Goal: Information Seeking & Learning: Learn about a topic

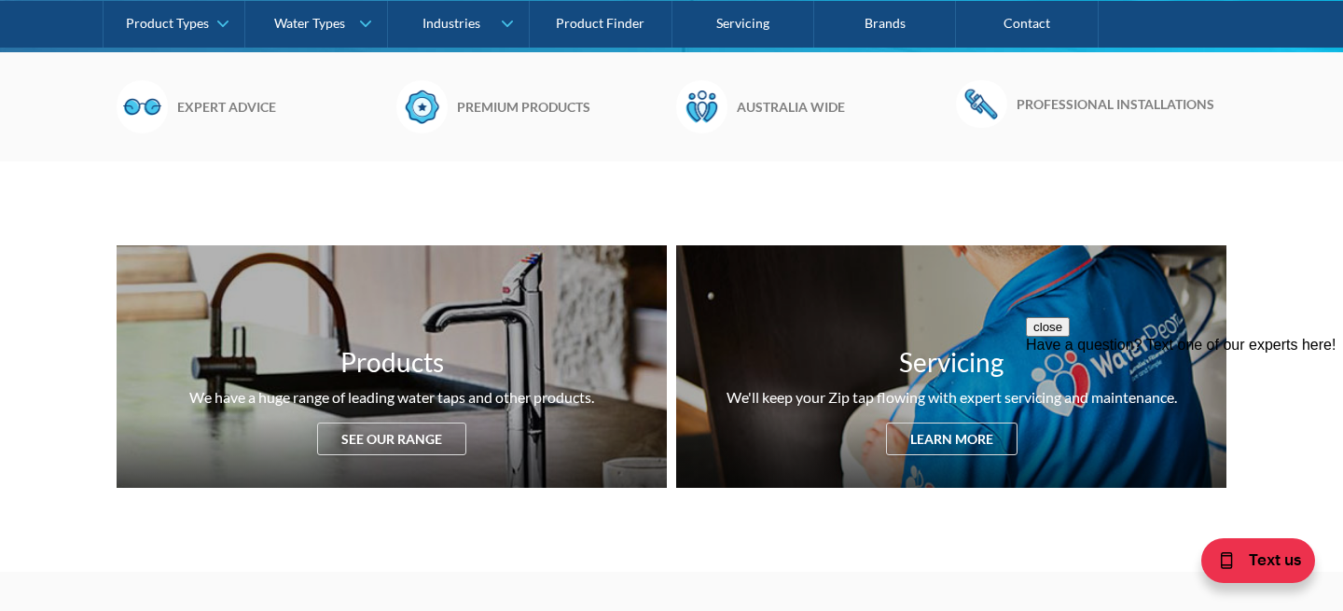
scroll to position [560, 0]
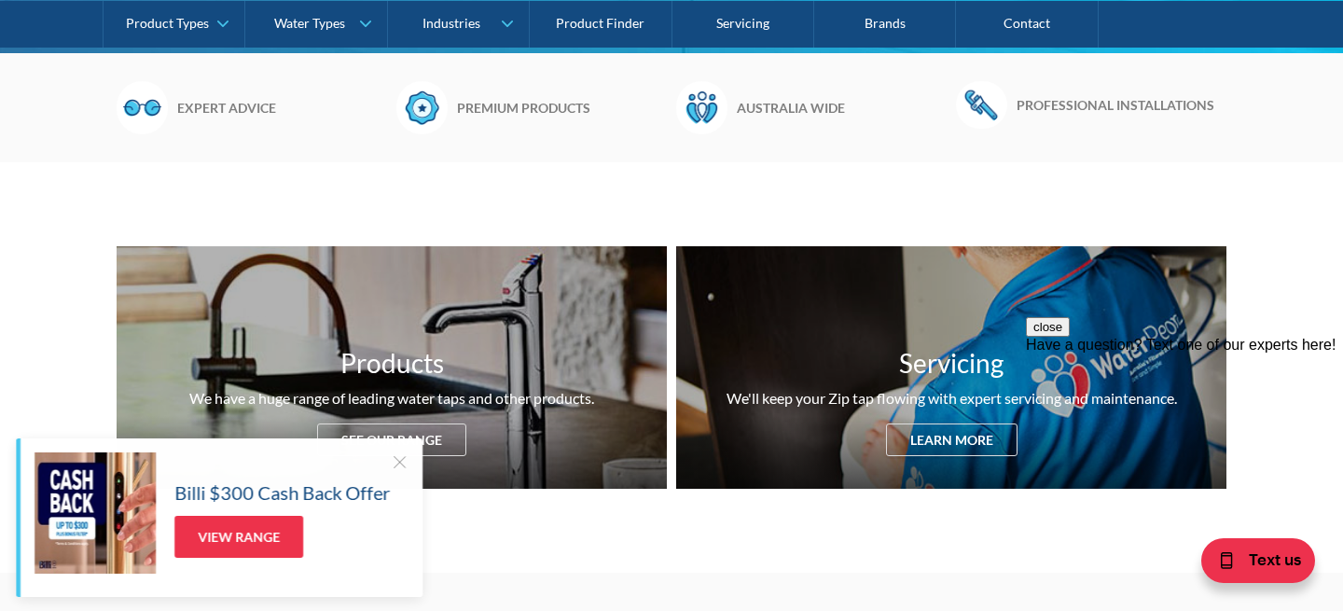
click at [1070, 337] on button "close" at bounding box center [1048, 327] width 44 height 20
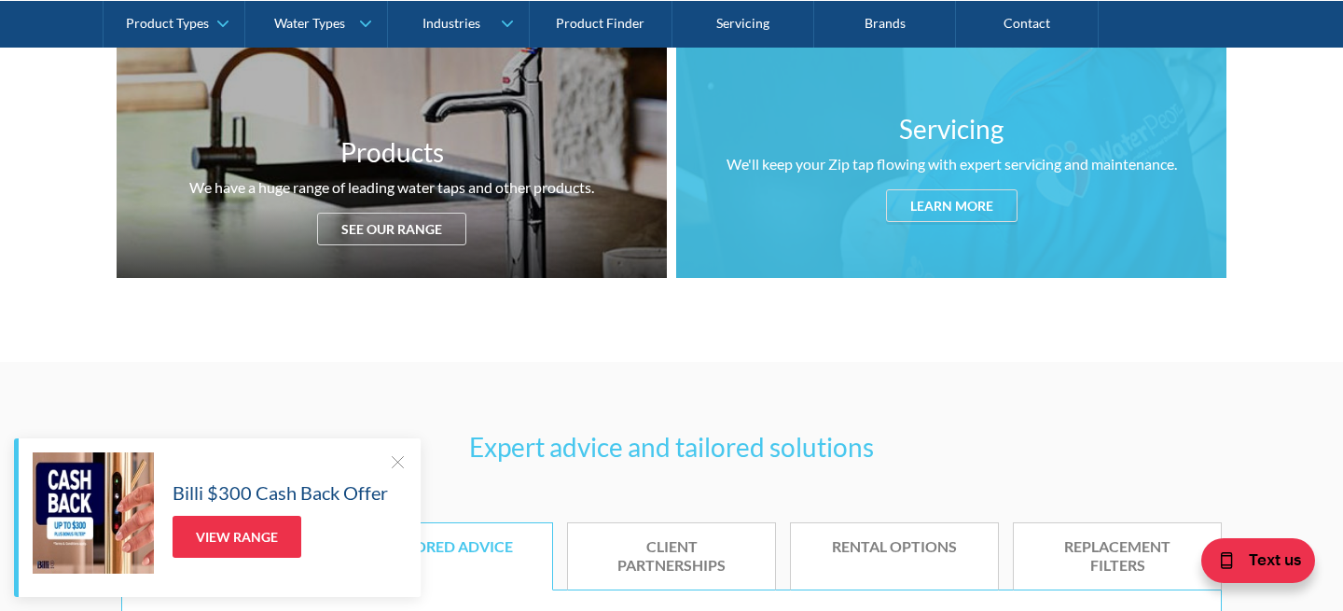
scroll to position [1098, 0]
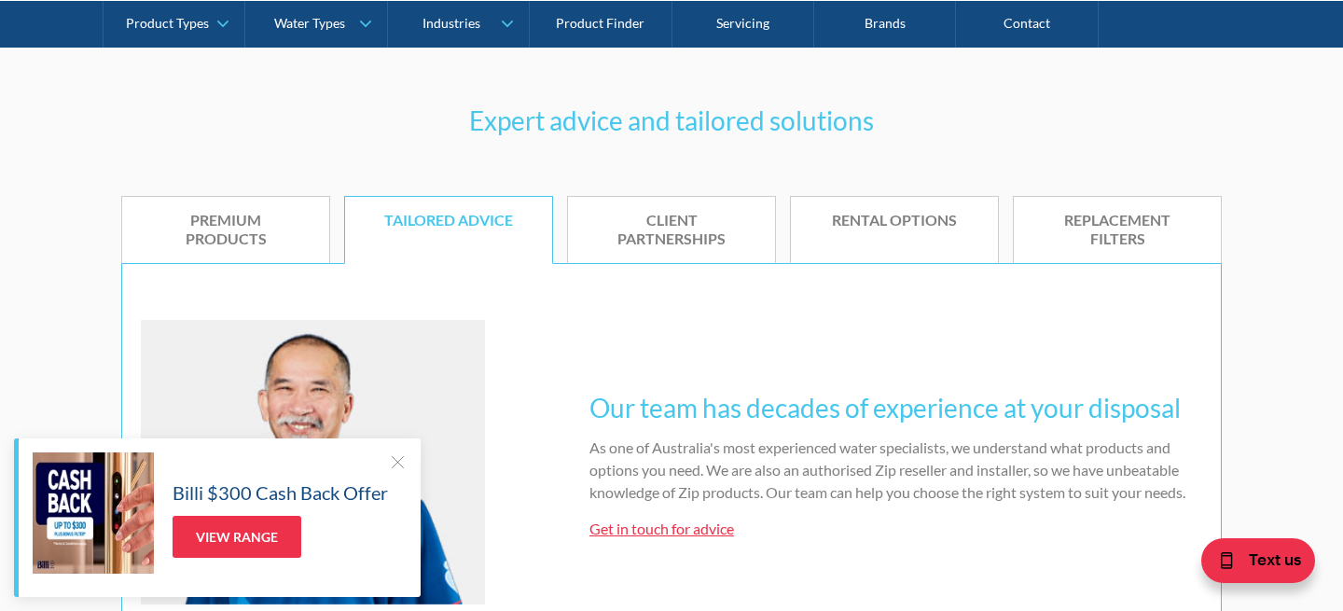
click at [103, 224] on div "Expert advice and tailored solutions Premium products Tailored advice Client pa…" at bounding box center [671, 390] width 1343 height 710
click at [398, 465] on div at bounding box center [397, 461] width 19 height 19
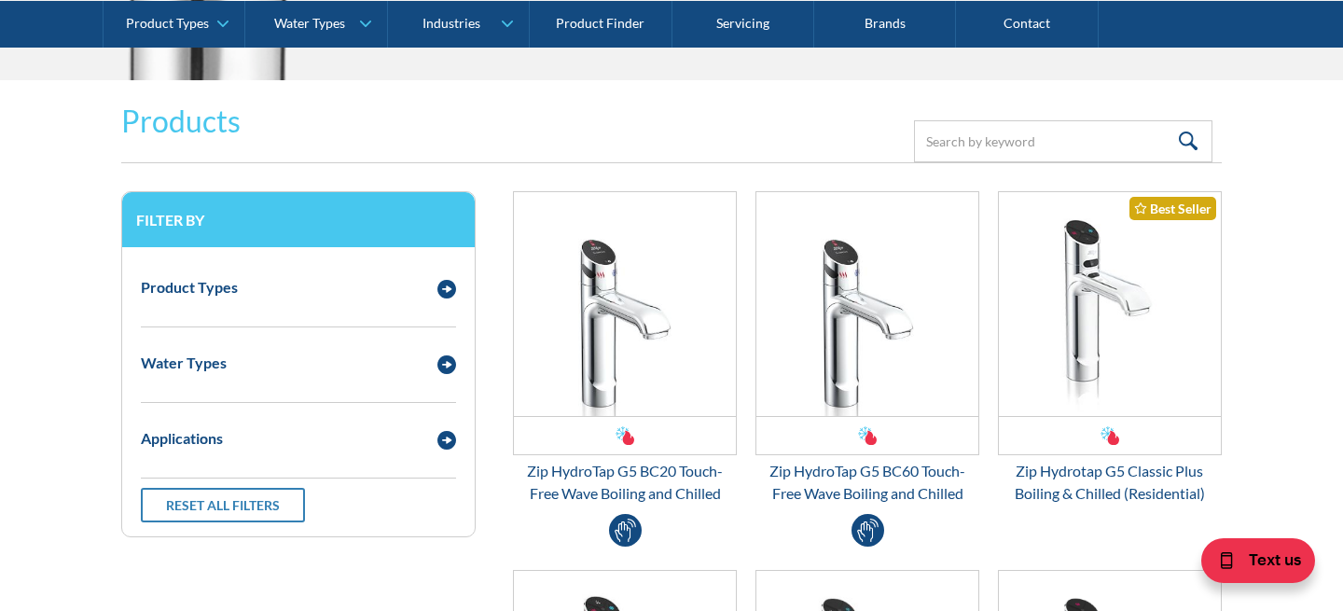
scroll to position [2395, 0]
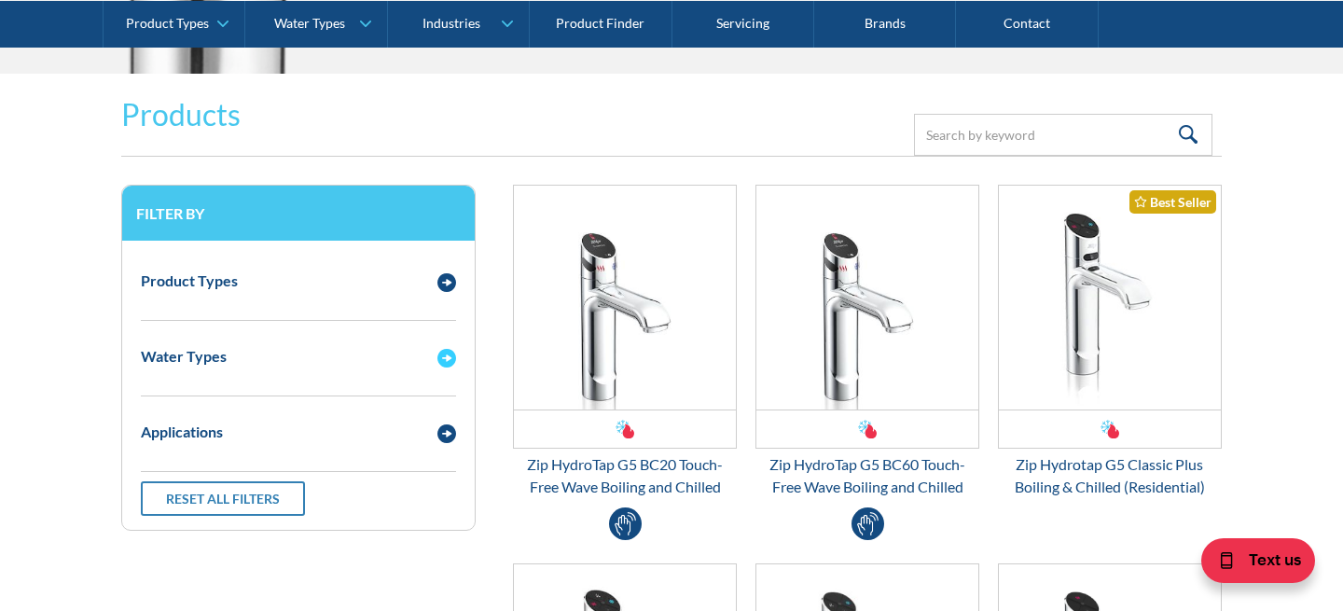
click at [449, 356] on img "Email Form 3" at bounding box center [446, 358] width 19 height 19
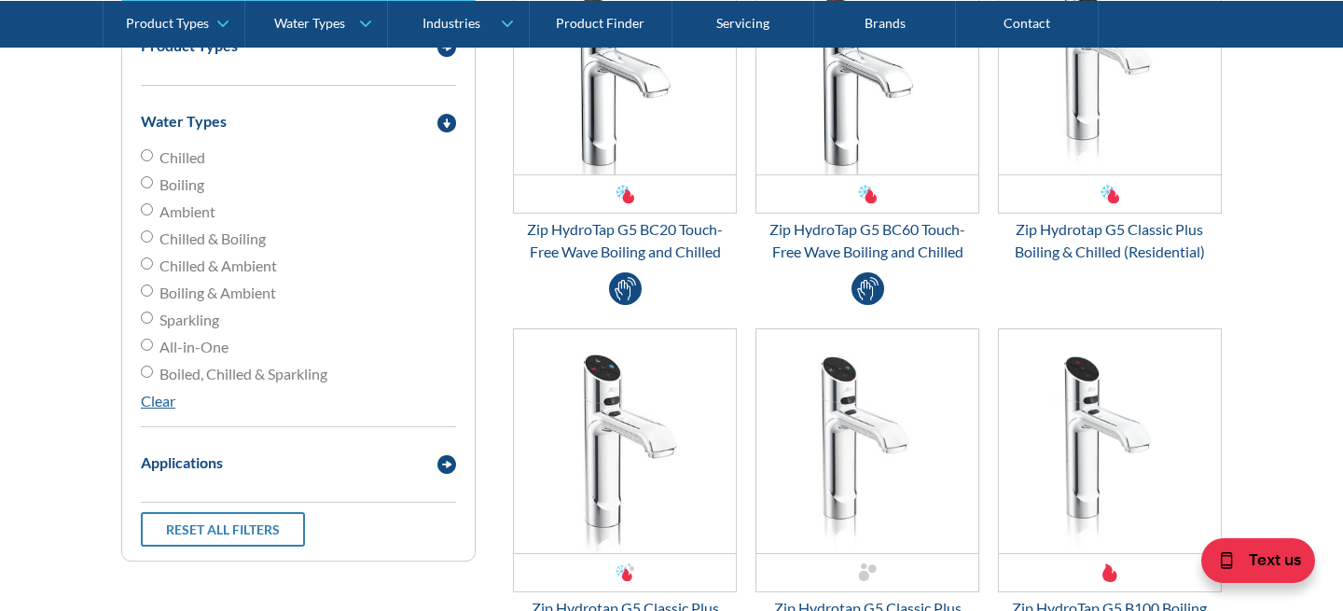
scroll to position [2629, 0]
click at [189, 374] on span "Boiled, Chilled & Sparkling" at bounding box center [243, 375] width 168 height 22
click at [153, 374] on input "Boiled, Chilled & Sparkling" at bounding box center [147, 372] width 12 height 12
radio input "true"
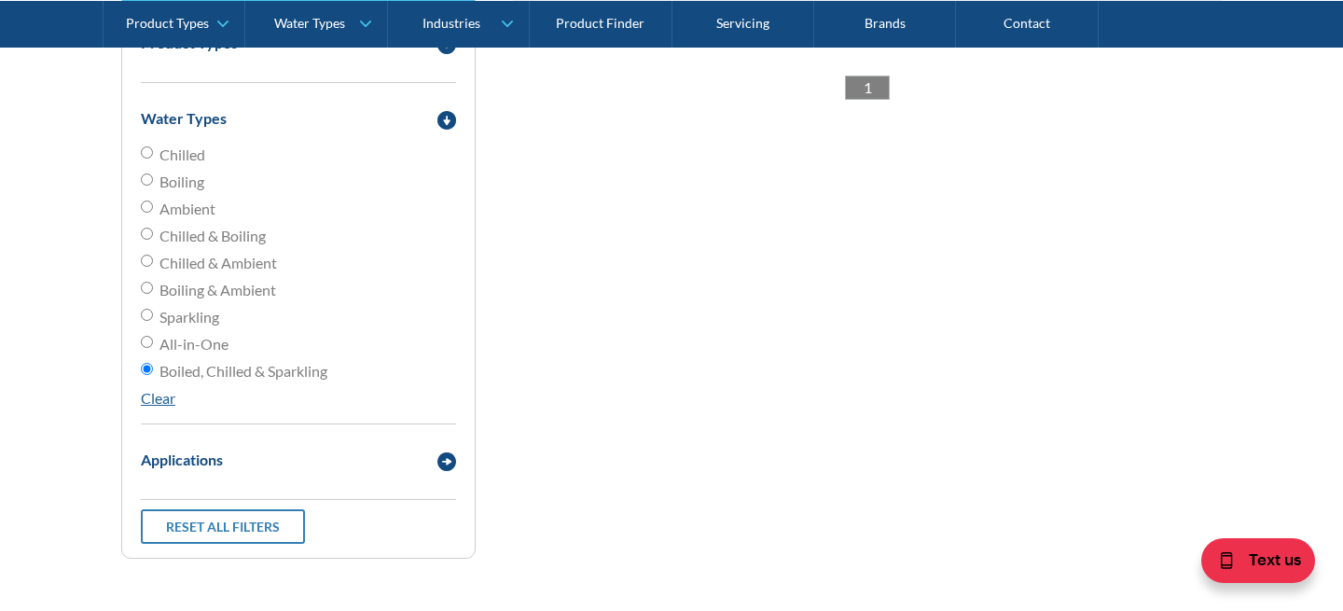
scroll to position [2659, 0]
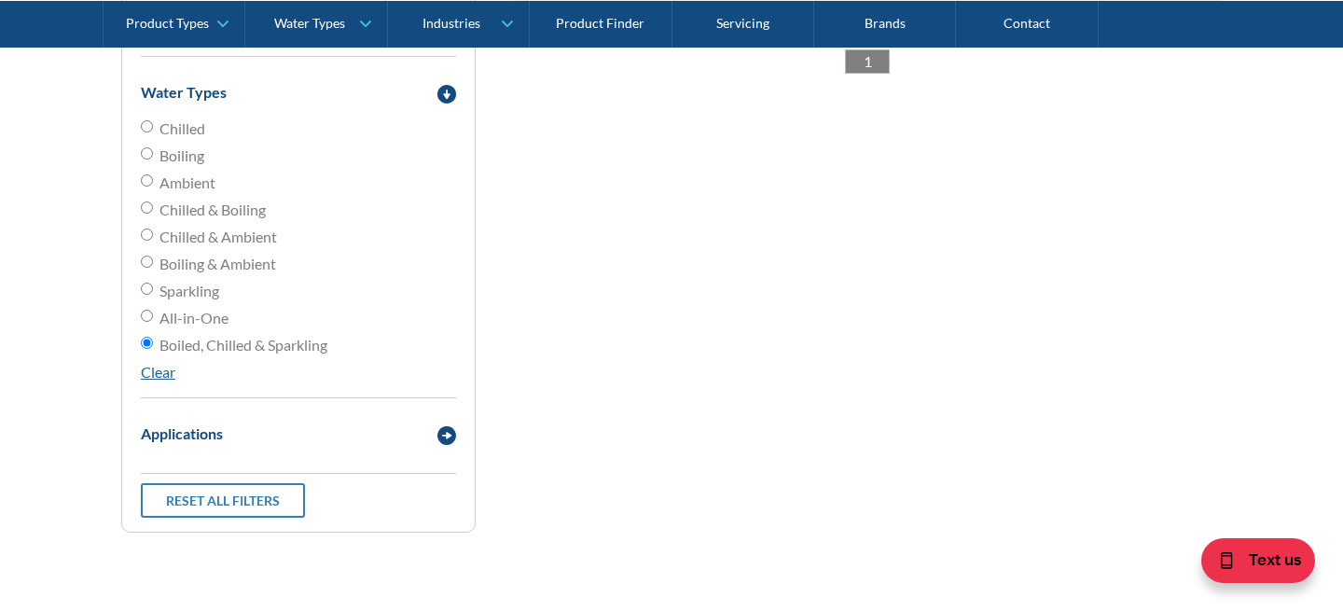
click at [196, 325] on span "All-in-One" at bounding box center [193, 318] width 69 height 22
click at [153, 322] on input "All-in-One" at bounding box center [147, 316] width 12 height 12
radio input "true"
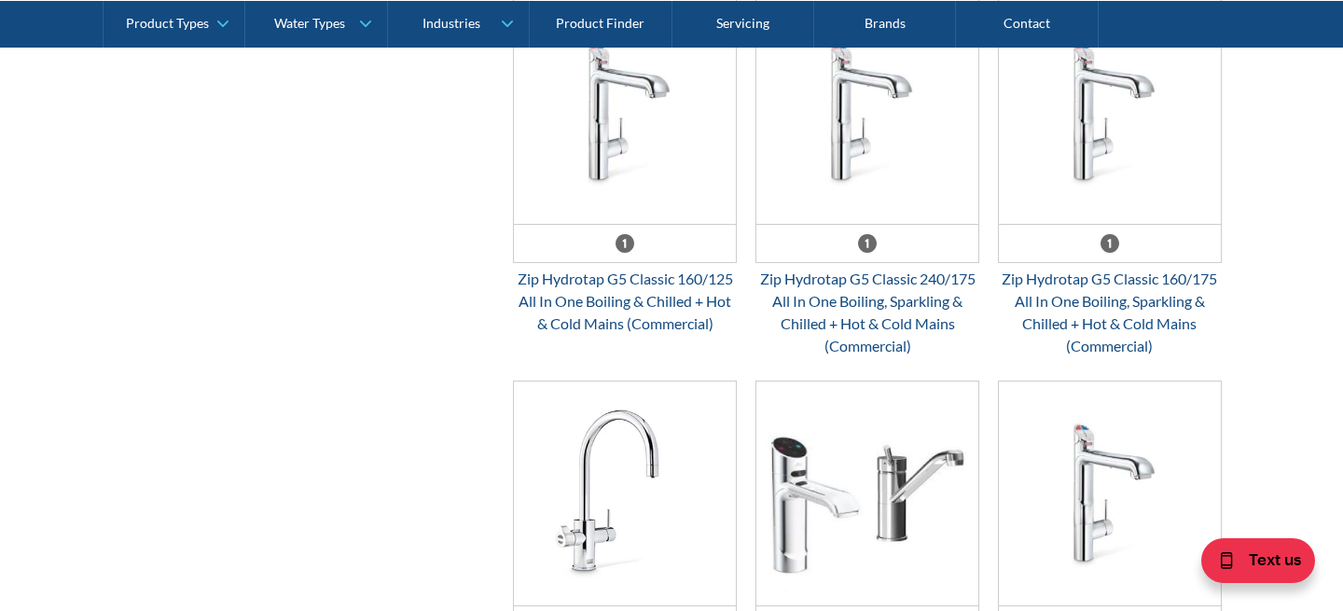
scroll to position [4091, 0]
